Goal: Book appointment/travel/reservation

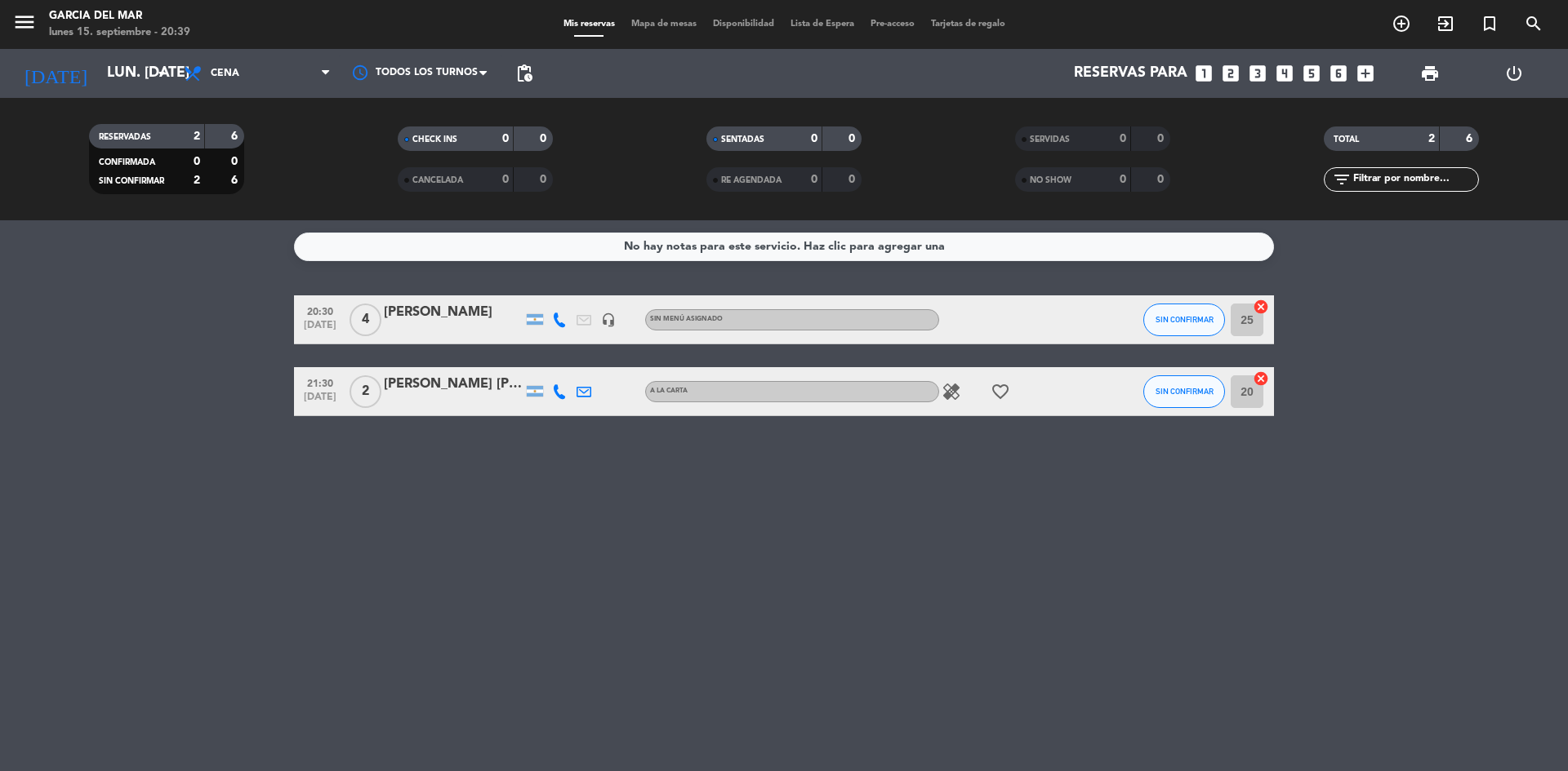
click at [914, 541] on div "No hay notas para este servicio. Haz clic para agregar una 20:30 [DATE] 4 [PERS…" at bounding box center [784, 495] width 1568 height 551
click at [1258, 74] on icon "looks_3" at bounding box center [1257, 73] width 22 height 22
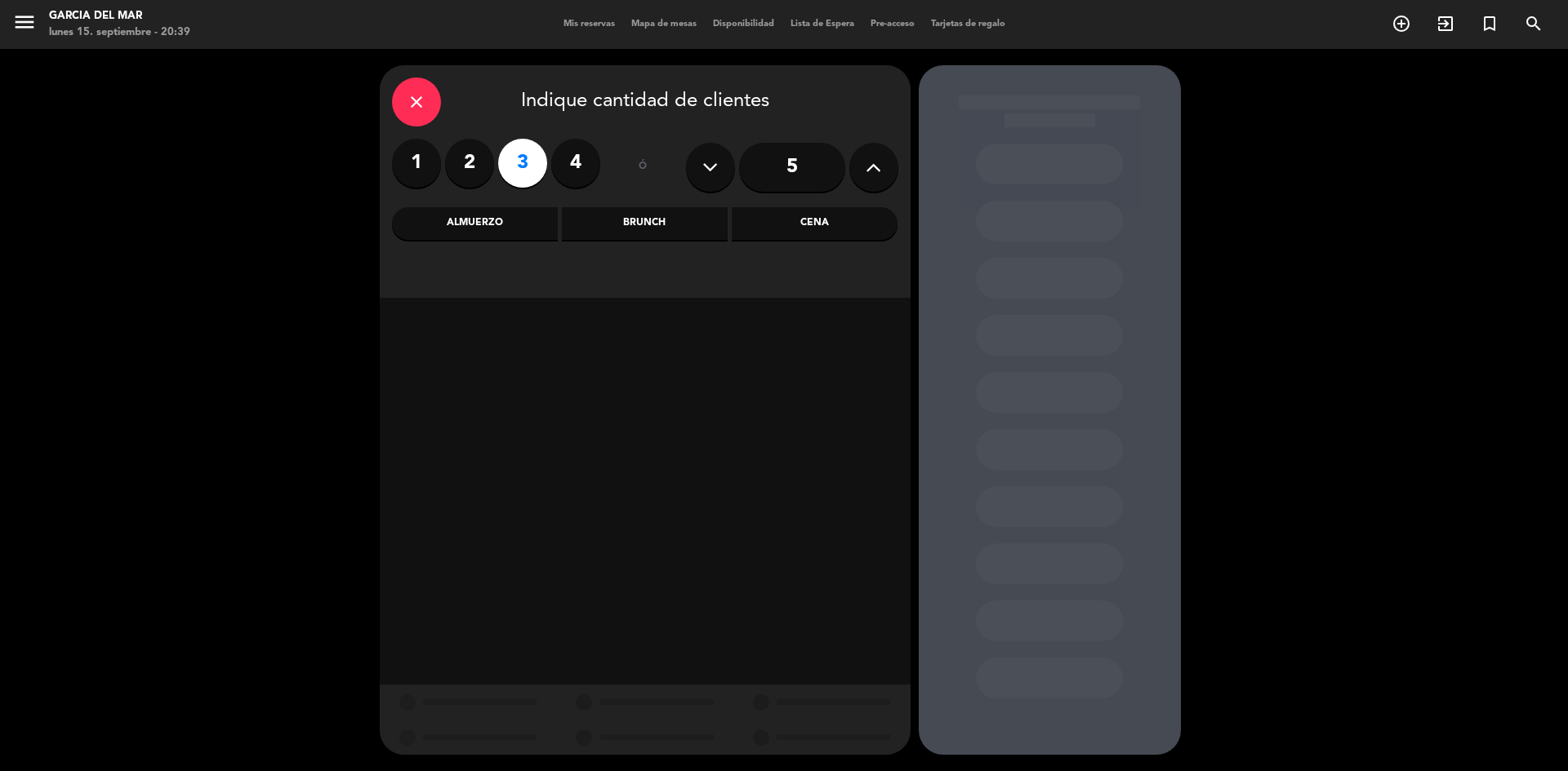
click at [826, 230] on div "Cena" at bounding box center [815, 223] width 166 height 33
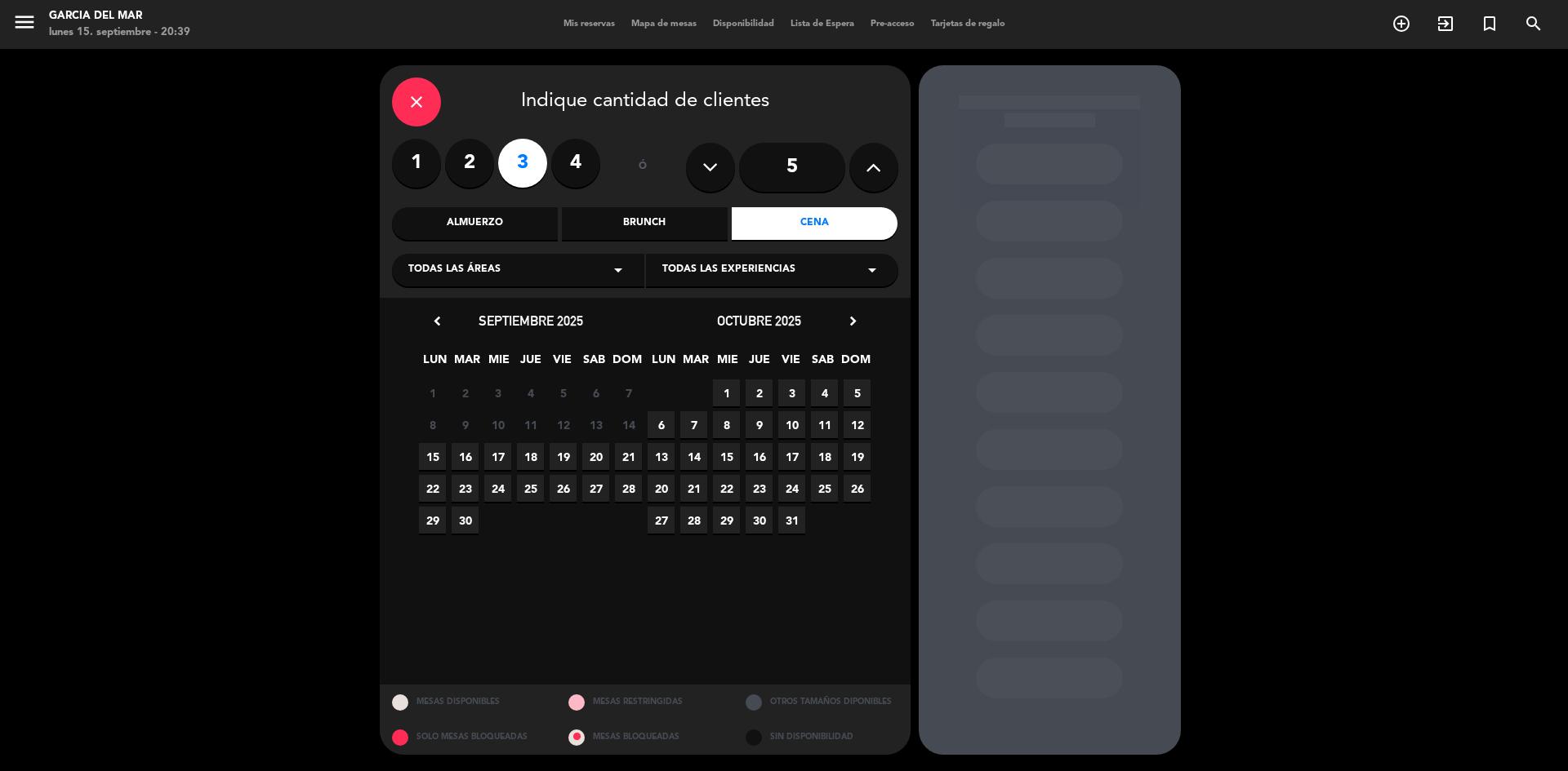
click at [428, 456] on span "15" at bounding box center [432, 457] width 27 height 27
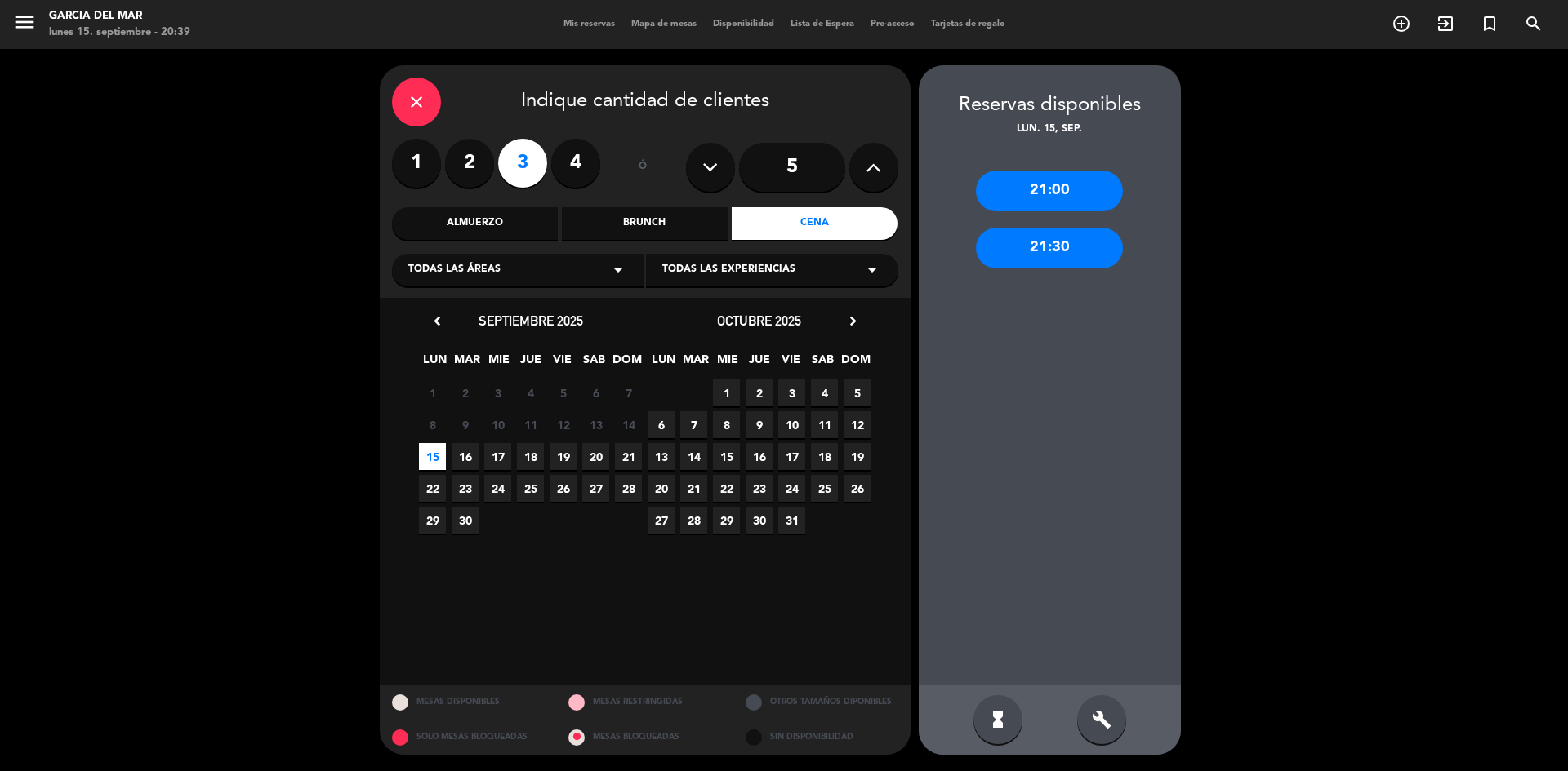
click at [1061, 188] on div "21:00" at bounding box center [1049, 190] width 147 height 40
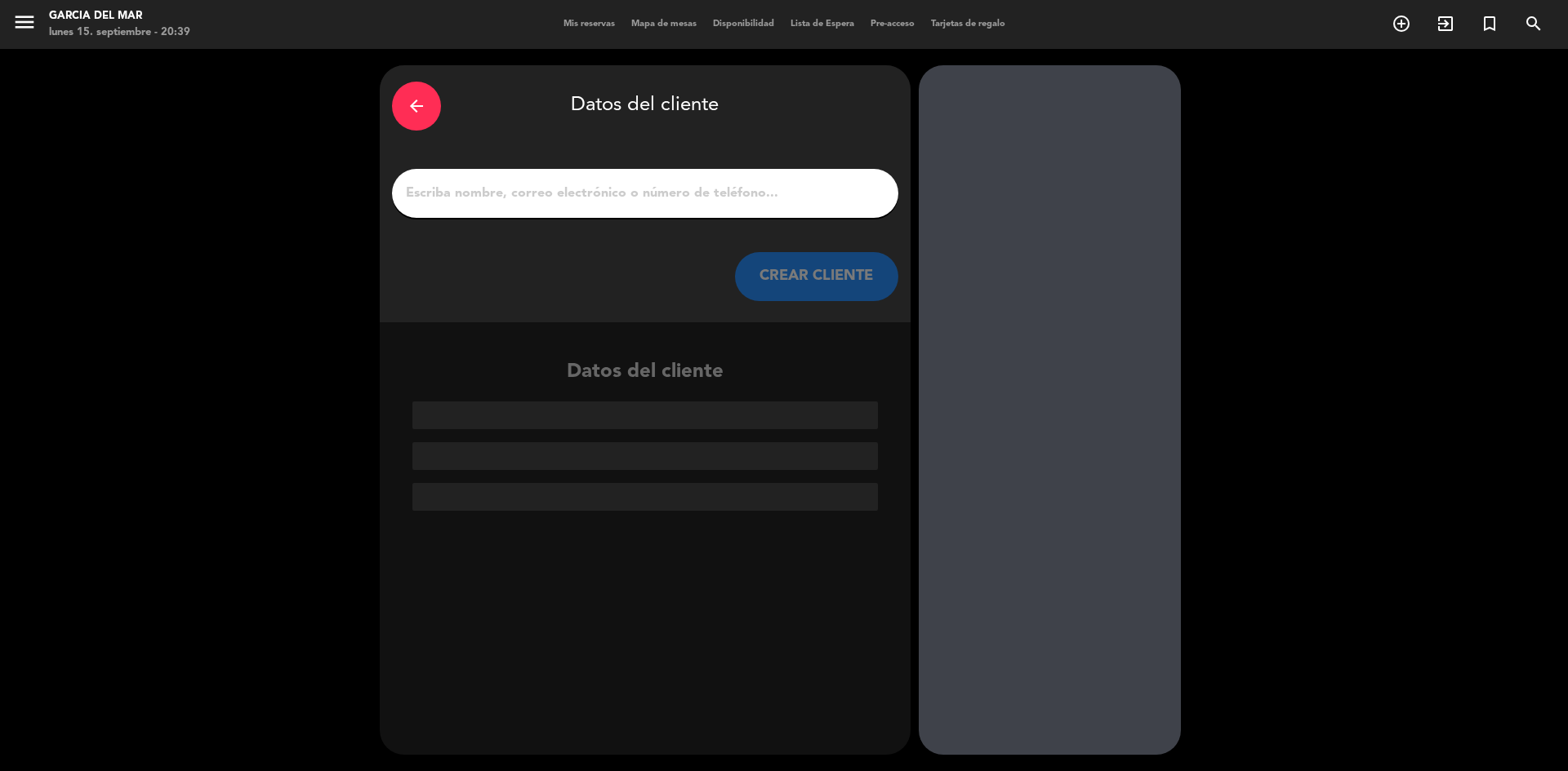
click at [773, 189] on input "1" at bounding box center [645, 193] width 482 height 23
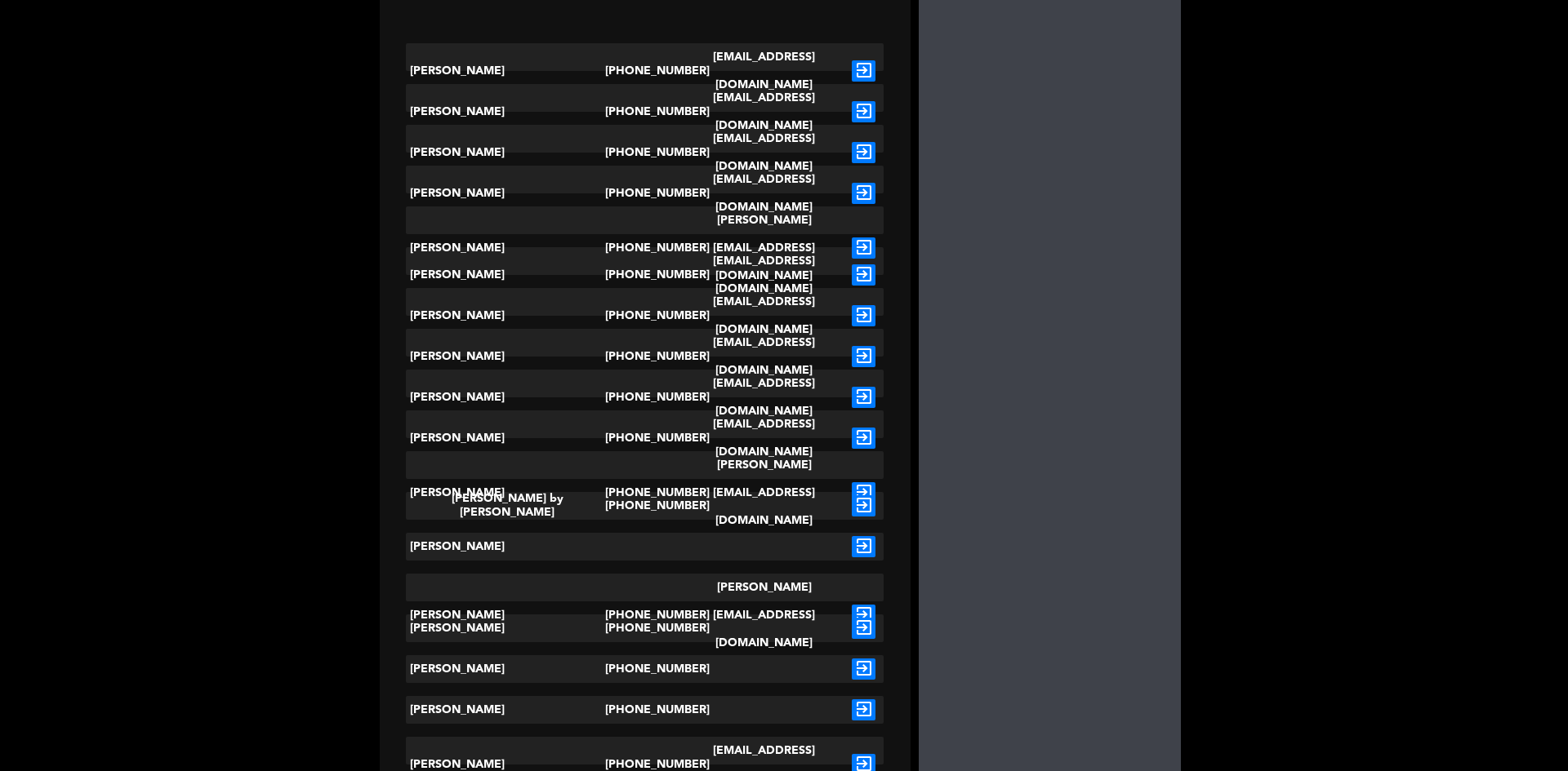
scroll to position [418, 0]
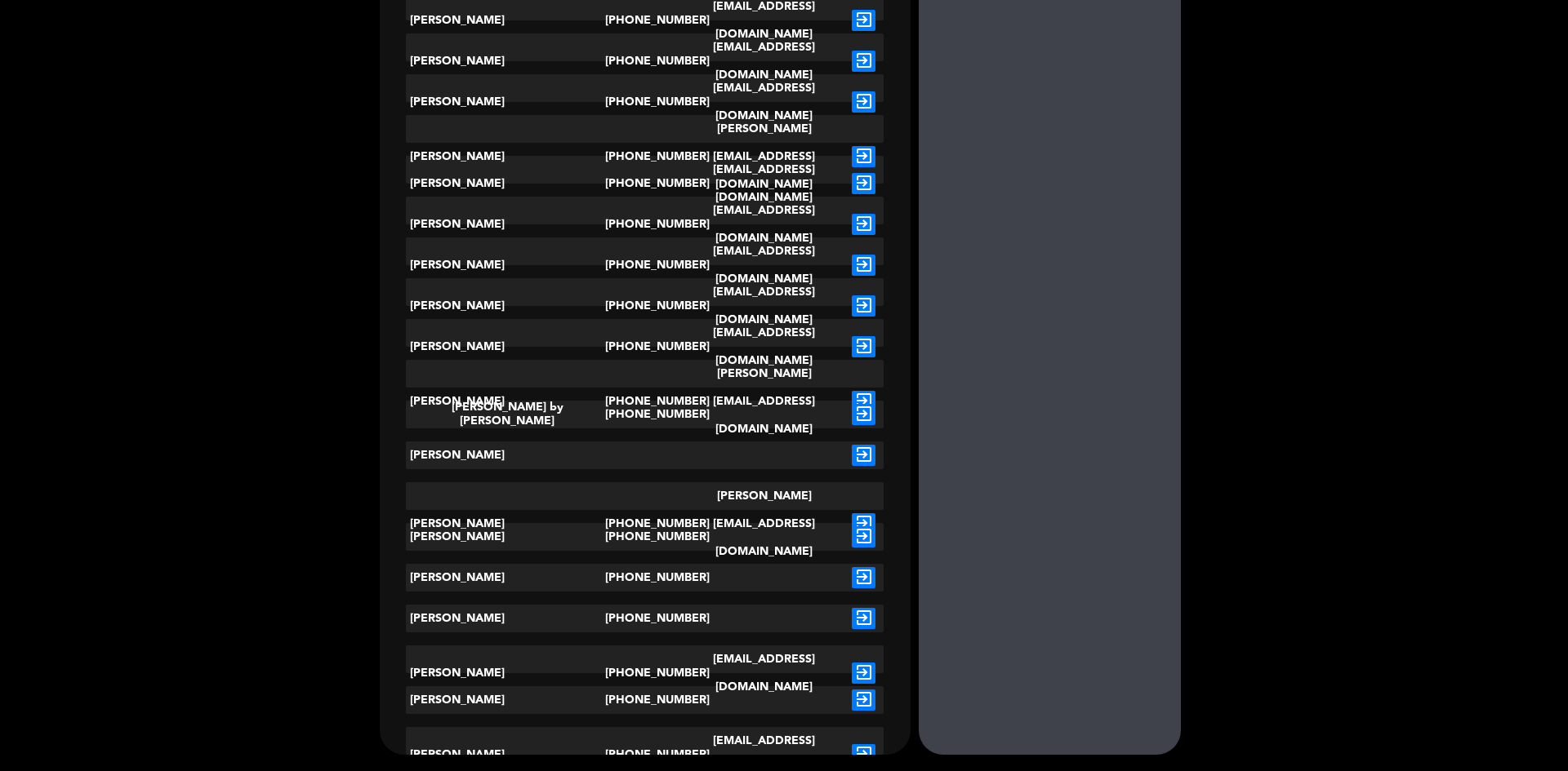
type input "[PERSON_NAME]"
click at [869, 695] on icon "exit_to_app" at bounding box center [863, 700] width 24 height 22
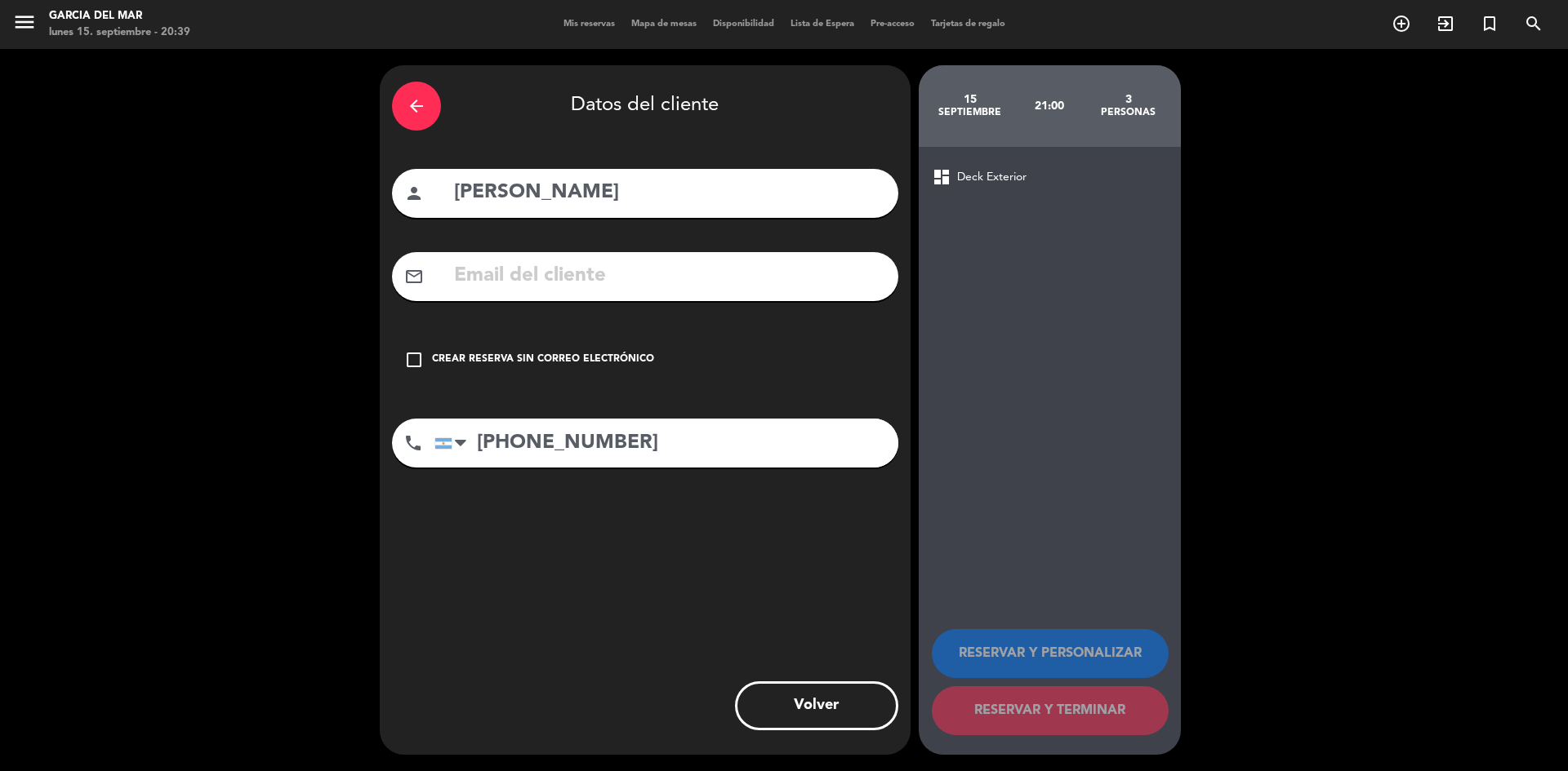
click at [414, 363] on icon "check_box_outline_blank" at bounding box center [413, 360] width 20 height 20
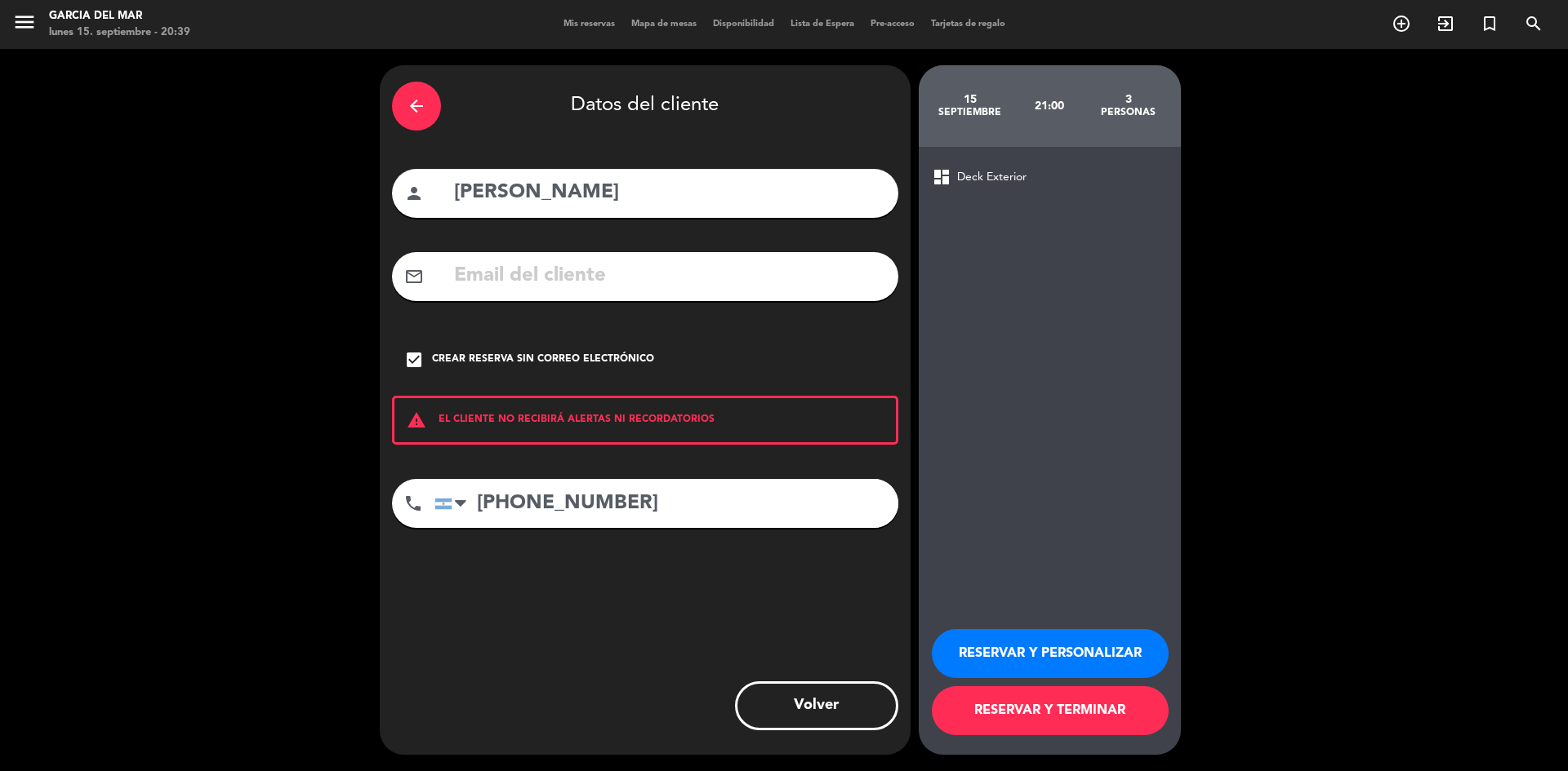
click at [1015, 715] on button "RESERVAR Y TERMINAR" at bounding box center [1049, 711] width 236 height 49
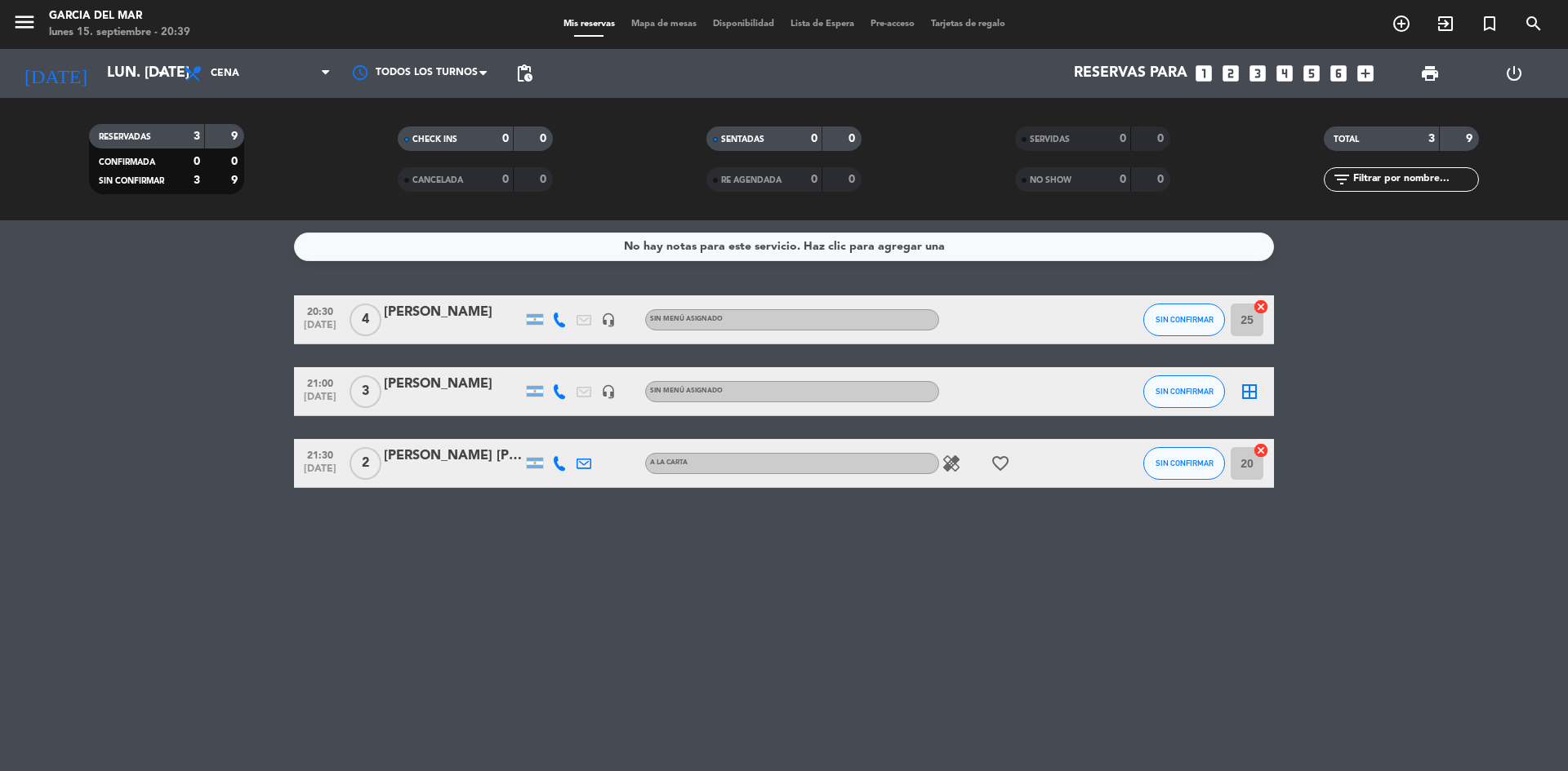
click at [1265, 308] on icon "cancel" at bounding box center [1260, 306] width 16 height 16
click at [1245, 322] on icon "border_all" at bounding box center [1249, 319] width 20 height 20
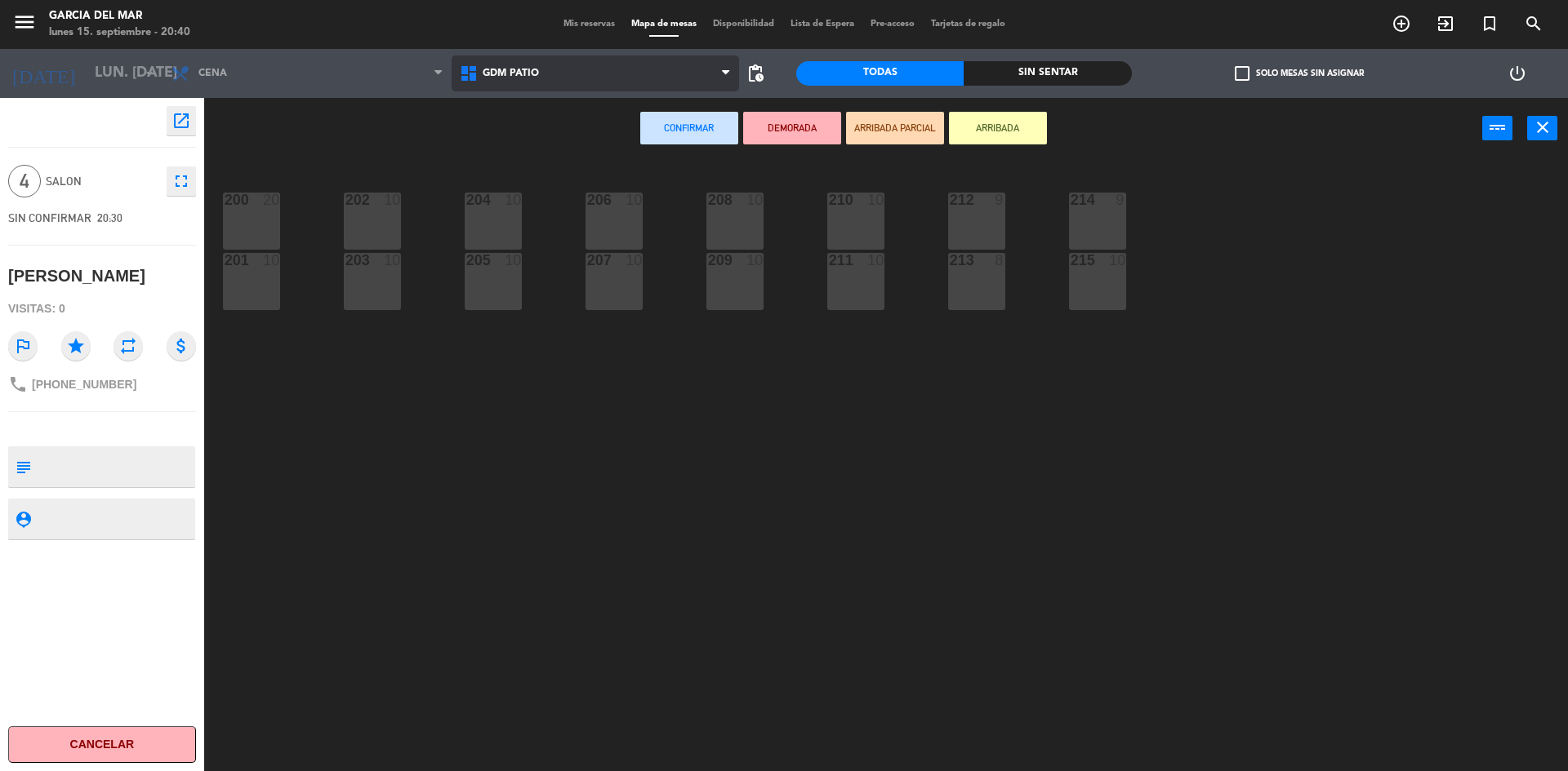
click at [719, 77] on span "GDM PATIO" at bounding box center [595, 73] width 288 height 36
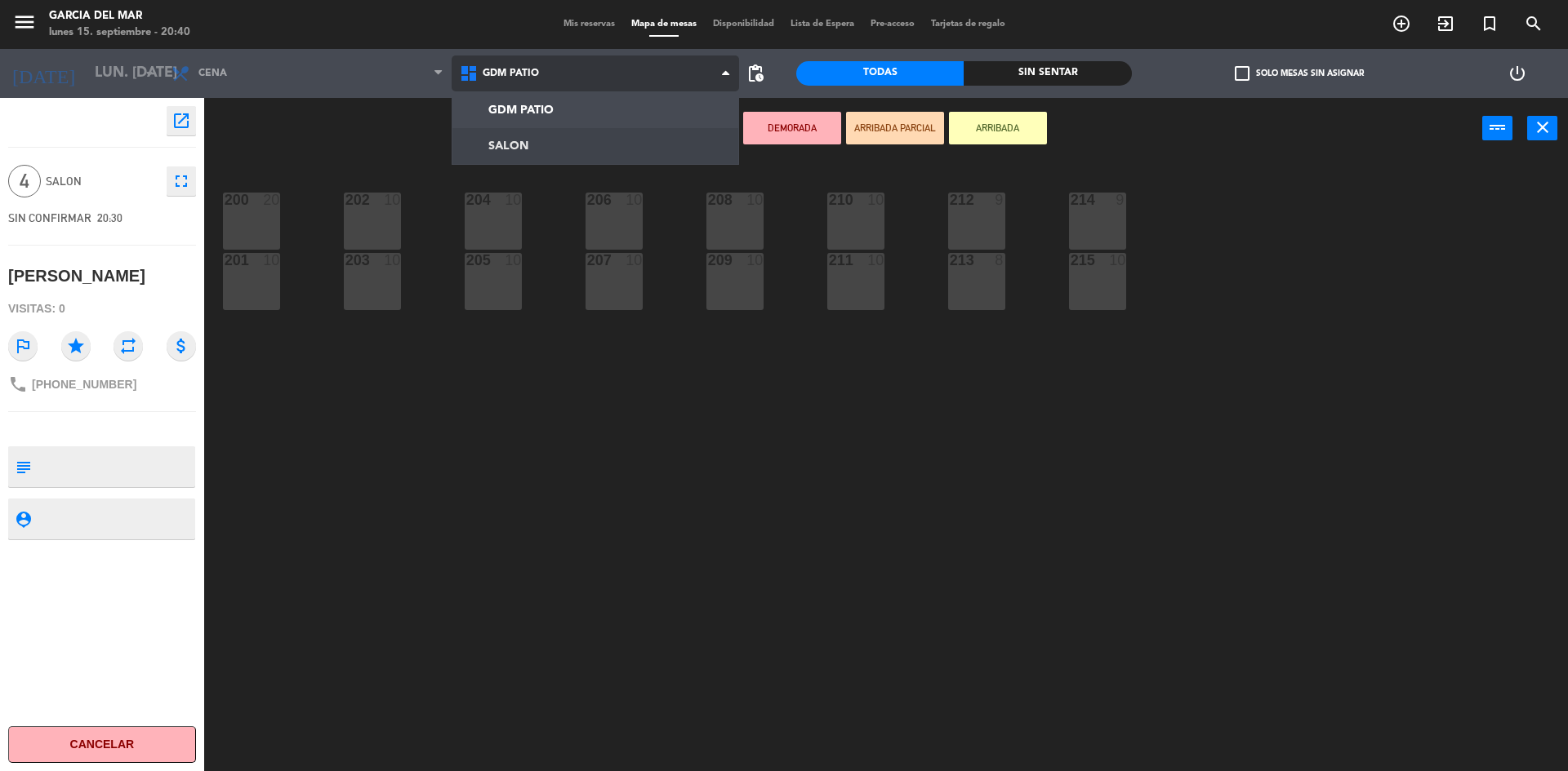
click at [577, 138] on ng-component "menu [PERSON_NAME] del Mar lunes 15. septiembre - 20:40 Mis reservas Mapa de me…" at bounding box center [784, 388] width 1568 height 776
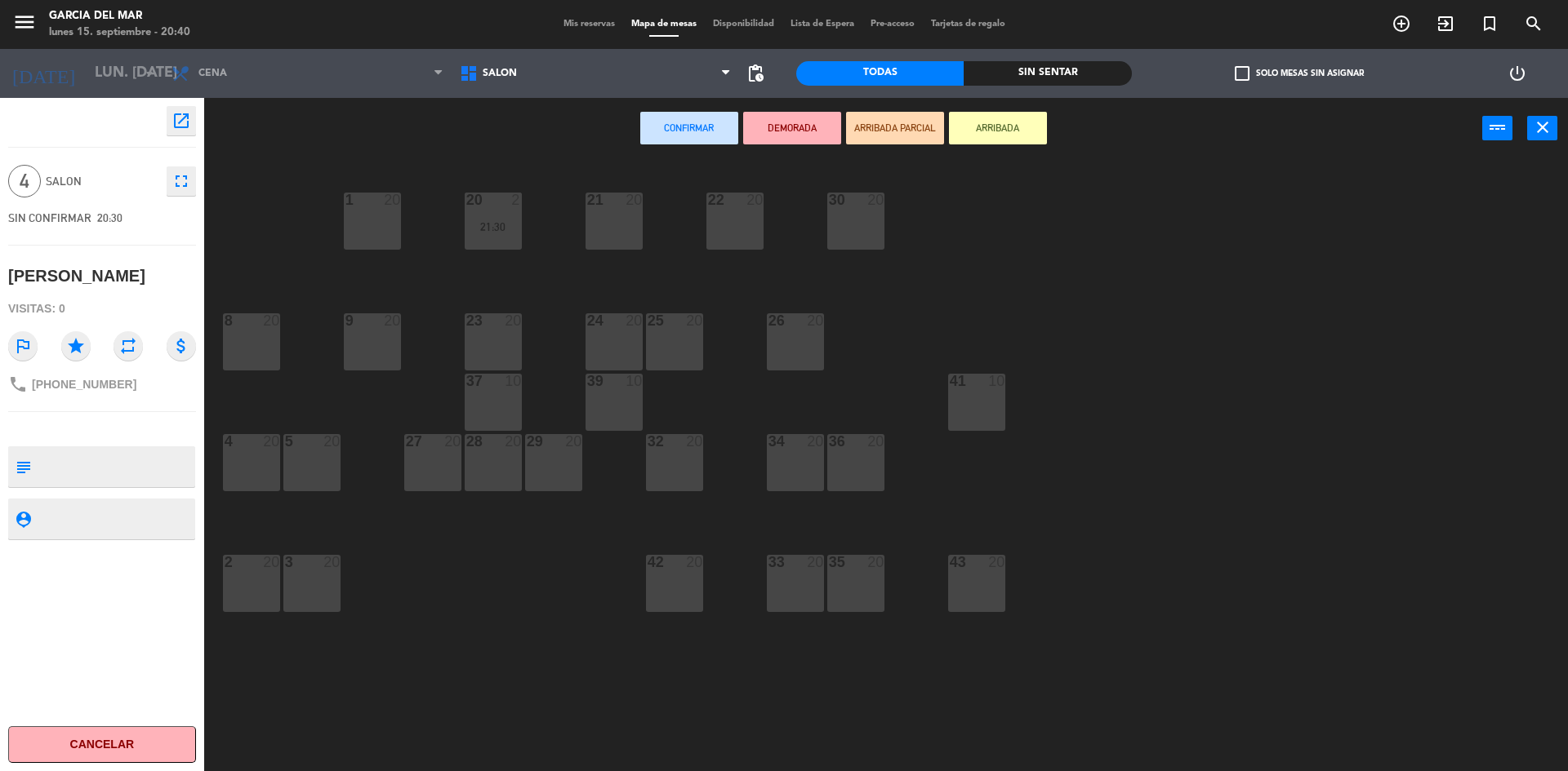
click at [390, 217] on div "1 20" at bounding box center [372, 221] width 57 height 57
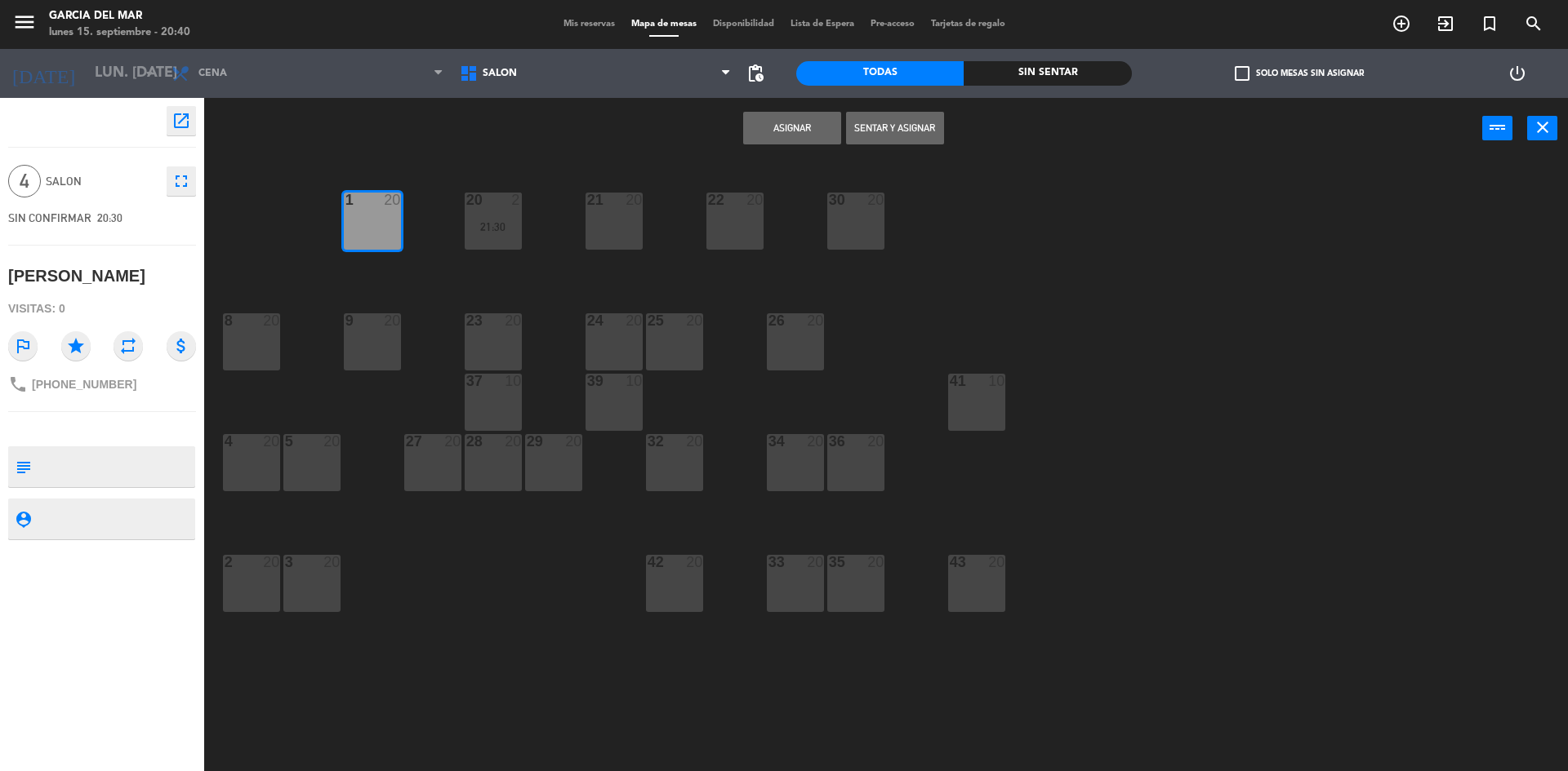
click at [796, 123] on button "Asignar" at bounding box center [792, 128] width 98 height 33
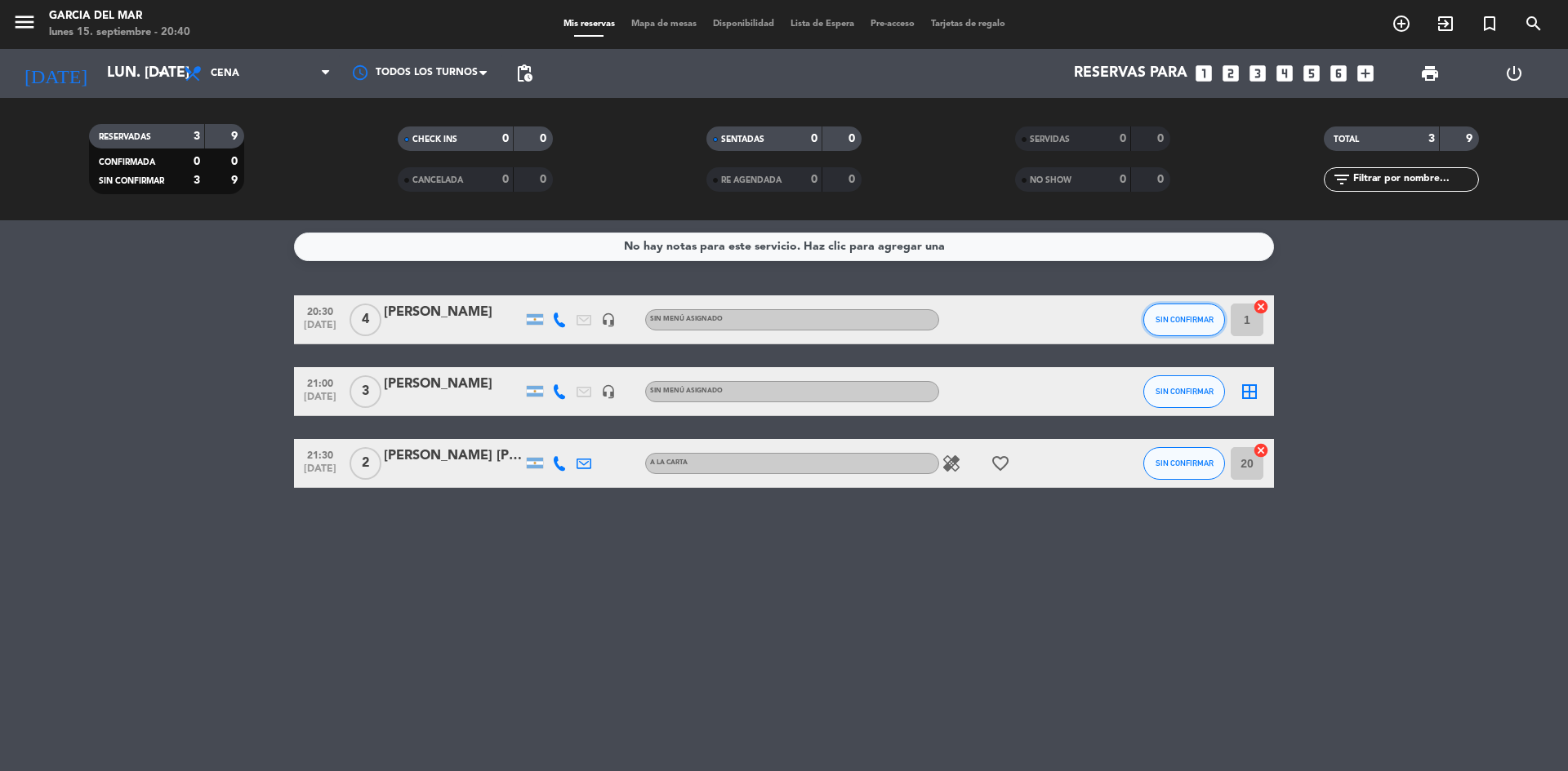
click at [1197, 322] on span "SIN CONFIRMAR" at bounding box center [1185, 320] width 58 height 9
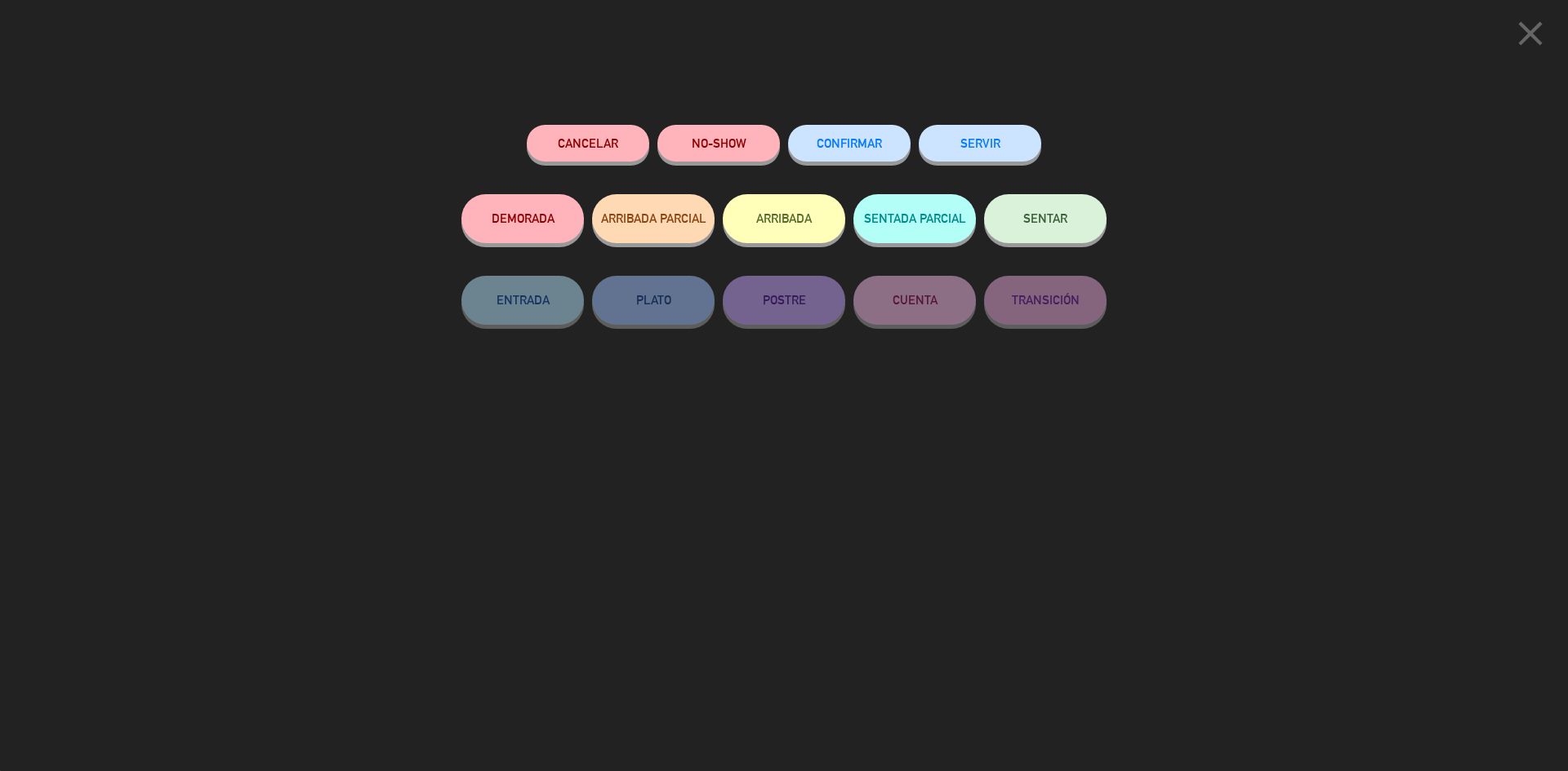
click at [1064, 216] on span "SENTAR" at bounding box center [1044, 218] width 44 height 14
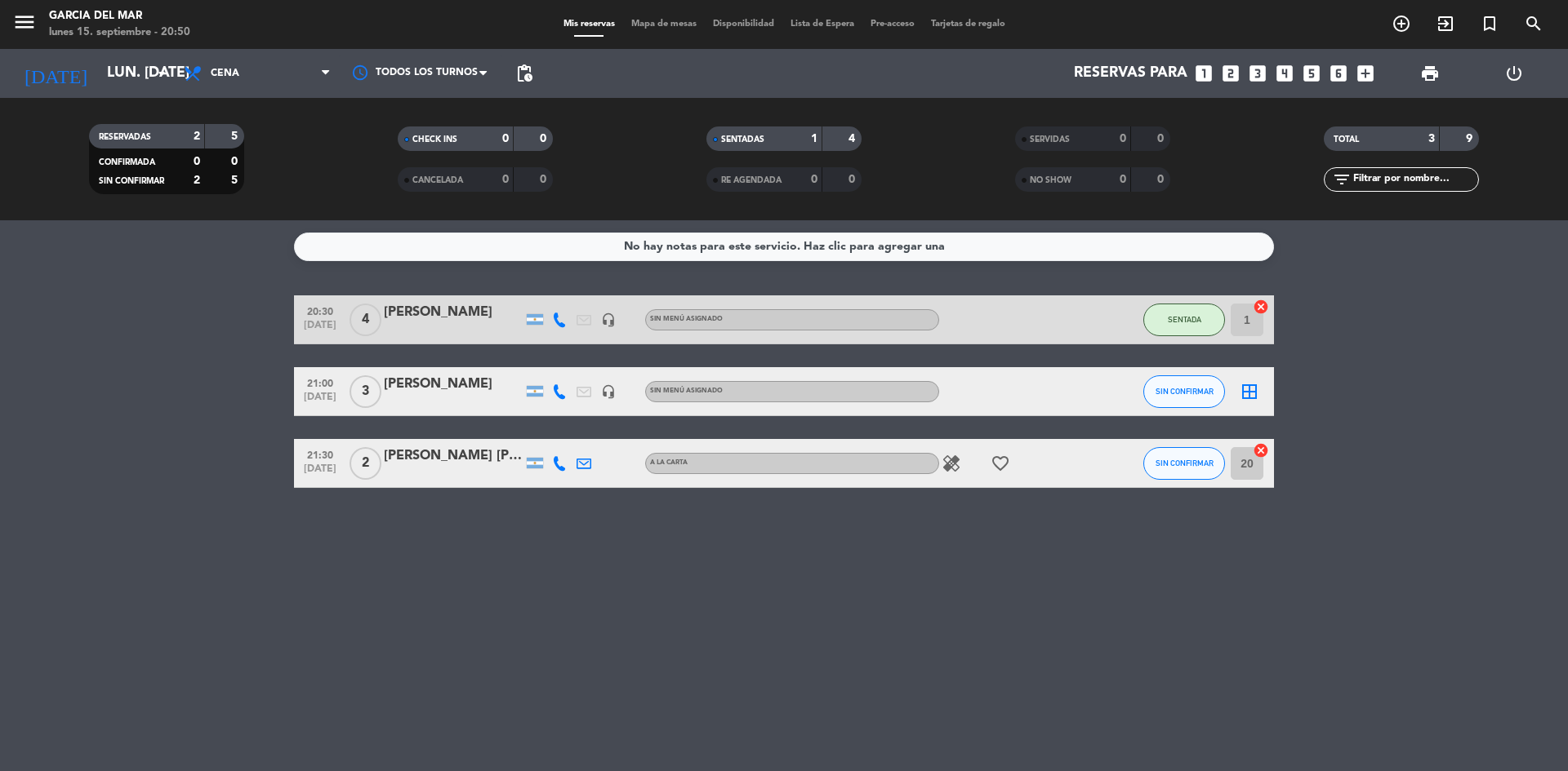
click at [805, 590] on div "No hay notas para este servicio. Haz clic para agregar una 20:30 [DATE] 4 [PERS…" at bounding box center [784, 495] width 1568 height 551
